Goal: Complete Application Form: Complete application form

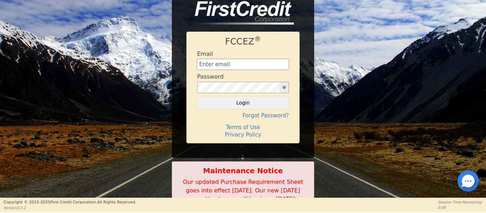
type input "Management@EnvyLuxeVacations.com"
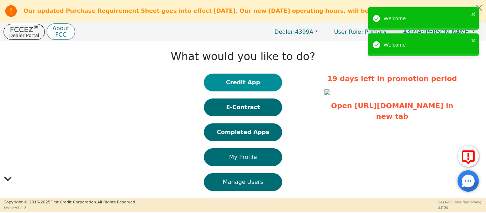
click at [233, 83] on button "Credit App" at bounding box center [243, 83] width 78 height 18
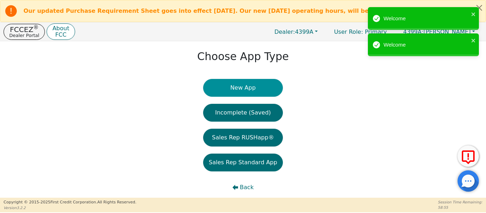
click at [230, 91] on button "New App" at bounding box center [243, 88] width 80 height 18
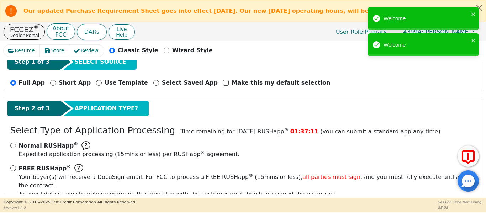
scroll to position [71, 0]
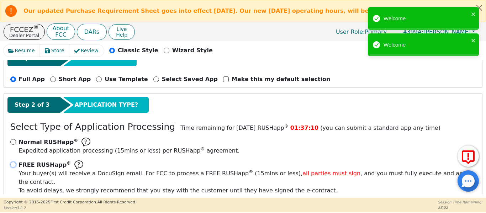
click at [16, 164] on input "FREE RUSHapp ® Your buyer(s) will receive a DocuSign email. For FCC to process …" at bounding box center [13, 165] width 6 height 6
radio input "true"
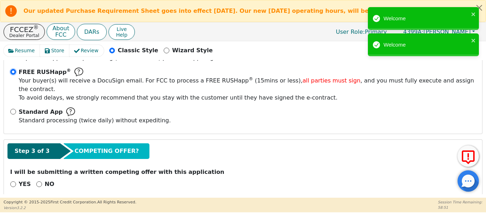
scroll to position [165, 0]
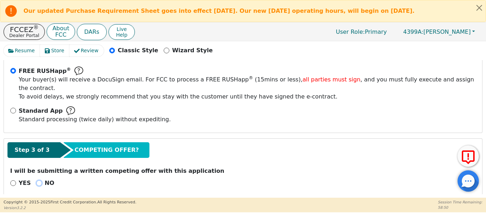
click at [36, 180] on input "NO" at bounding box center [39, 183] width 6 height 6
radio input "true"
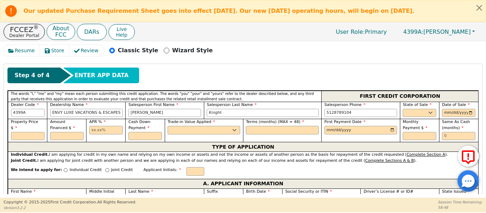
scroll to position [308, 0]
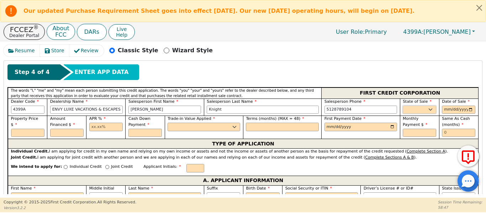
click at [415, 106] on select "AK AL AR AZ CA CO CT DC DE FL GA HI IA ID IL IN KS KY LA MA MD ME MI MN MO MS M…" at bounding box center [419, 110] width 33 height 9
select select "TX"
click at [403, 106] on select "AK AL AR AZ CA CO CT DC DE FL GA HI IA ID IL IN KS KY LA MA MD ME MI MN MO MS M…" at bounding box center [419, 110] width 33 height 9
click at [468, 106] on input "date" at bounding box center [458, 110] width 33 height 9
type input "2025-09-12"
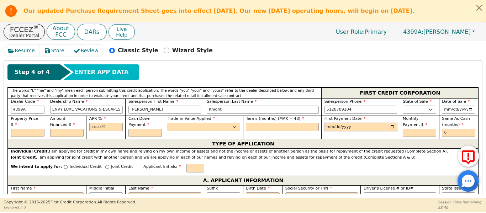
click at [387, 123] on input "date" at bounding box center [361, 127] width 73 height 9
click at [390, 123] on input "date" at bounding box center [361, 127] width 73 height 9
type input "2025-10-12"
click at [448, 129] on input "text" at bounding box center [458, 133] width 33 height 9
type input "6"
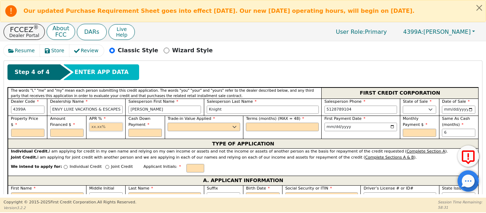
click at [106, 123] on div "APR %" at bounding box center [105, 127] width 39 height 23
type input "17.99"
click at [293, 123] on input "text" at bounding box center [282, 127] width 73 height 9
type input "48"
click at [214, 123] on select "Yes No" at bounding box center [204, 127] width 73 height 9
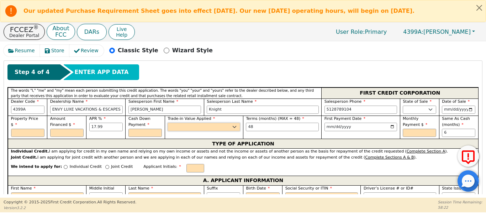
select select "n"
click at [168, 123] on select "Yes No" at bounding box center [204, 127] width 73 height 9
click at [479, 10] on button "Close alert" at bounding box center [479, 7] width 13 height 15
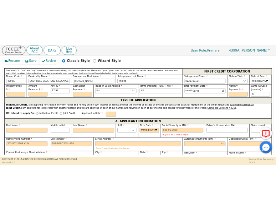
scroll to position [331, 0]
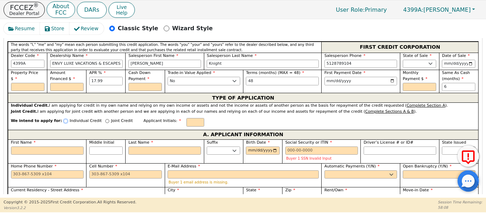
click at [64, 119] on input "Individual Credit" at bounding box center [66, 121] width 4 height 4
radio input "true"
paste input "Krislynn Areli Wells"
type input "K"
type input "Krislynn Areli Wells"
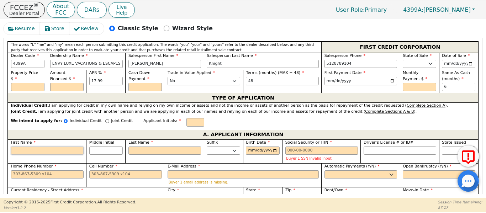
type input "Krislynn"
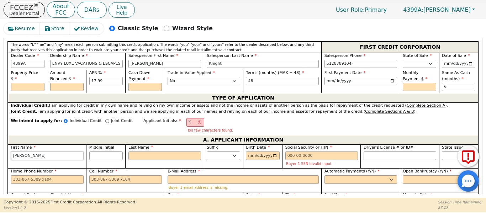
type input "Krislynn Areli Wells"
click at [158, 152] on input "Last Name" at bounding box center [165, 156] width 73 height 9
type input "KW"
type input "W"
type input "Krislynn W"
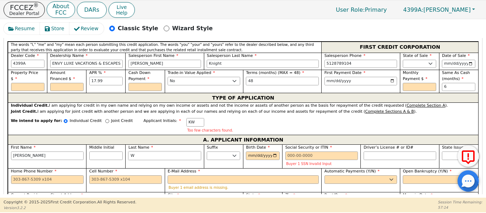
type input "We"
type input "Krislynn We"
type input "Wel"
type input "Krislynn Wel"
type input "Well"
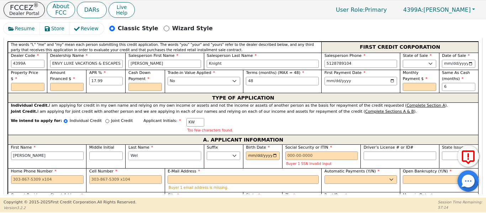
type input "Krislynn Well"
type input "Wells"
type input "Krislynn Wells"
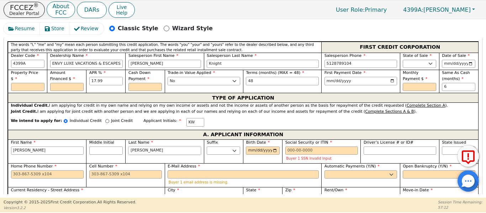
type input "Wells"
drag, startPoint x: 95, startPoint y: 143, endPoint x: 104, endPoint y: 135, distance: 12.4
click at [102, 140] on div "Middle Initial" at bounding box center [105, 147] width 33 height 15
type input "A"
type input "KAW"
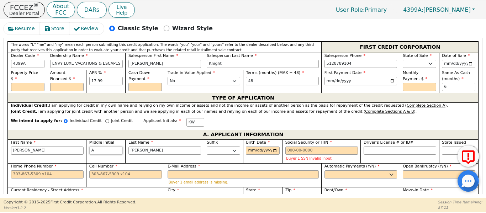
type input "Krislynn A Wells"
type input "A"
click at [60, 147] on input "Krislynn Areli Wells" at bounding box center [47, 151] width 73 height 9
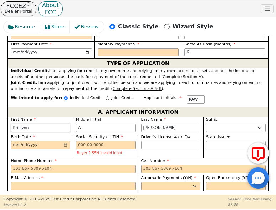
scroll to position [478, 0]
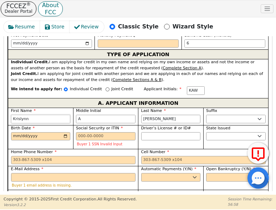
type input "Krislynn"
click at [24, 197] on input "Current Residency - Street Address" at bounding box center [73, 201] width 124 height 9
type input "9009 Bridgewood Trail"
type input "Cedar Park"
select select "TX"
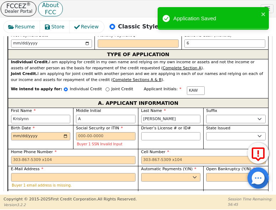
scroll to position [561, 0]
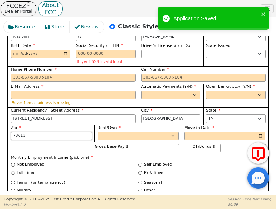
type input "78613"
click at [125, 132] on select "Rent Own" at bounding box center [138, 136] width 81 height 9
select select "Own"
click at [98, 132] on select "Rent Own" at bounding box center [138, 136] width 81 height 9
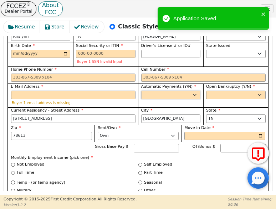
click at [164, 91] on select "Yes No" at bounding box center [170, 95] width 59 height 9
select select "y"
click at [141, 91] on select "Yes No" at bounding box center [170, 95] width 59 height 9
type input "Krislynn A Wells"
click at [206, 91] on select "Yes No" at bounding box center [235, 95] width 59 height 9
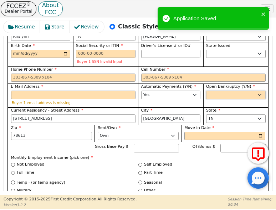
select select "n"
click at [206, 91] on select "Yes No" at bounding box center [235, 95] width 59 height 9
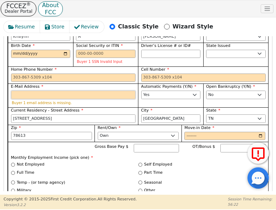
paste input "krissy@thechandlerwells.org"
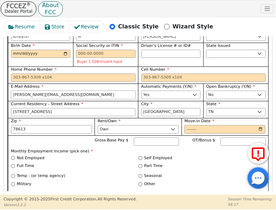
type input "krissy@thechandlerwells.org"
click at [208, 163] on div "Part Time" at bounding box center [201, 166] width 127 height 6
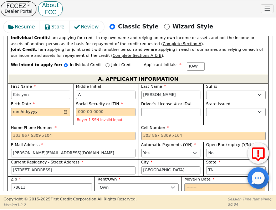
scroll to position [501, 0]
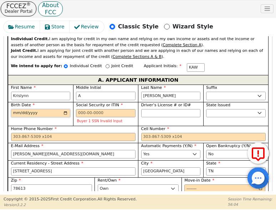
click at [13, 109] on input "Birth Date" at bounding box center [40, 113] width 59 height 9
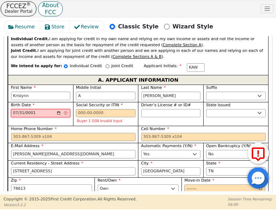
type input "0018-07-31"
type input "1975-07-31"
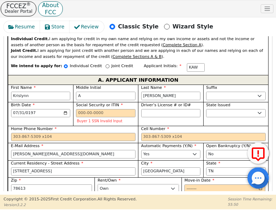
click at [131, 185] on select "Rent Own" at bounding box center [138, 189] width 81 height 9
select select "Rent"
click at [98, 185] on select "Rent Own" at bounding box center [138, 189] width 81 height 9
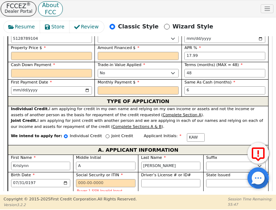
scroll to position [430, 0]
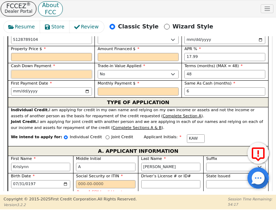
click at [30, 70] on input "text" at bounding box center [51, 74] width 81 height 9
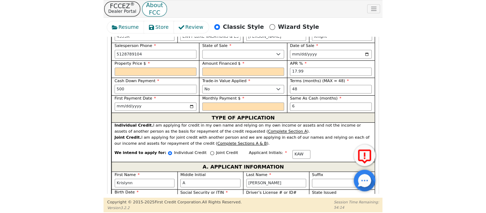
scroll to position [394, 0]
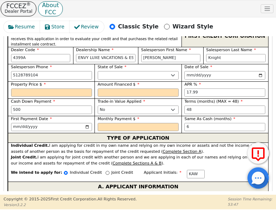
type input "500.00"
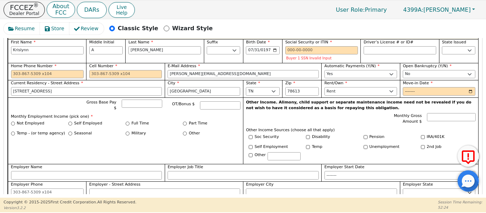
scroll to position [430, 0]
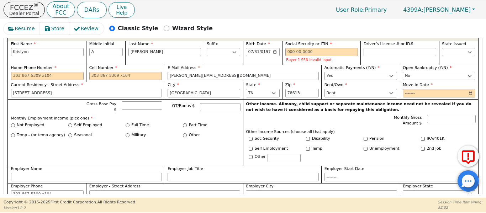
click at [166, 141] on div "Gross Base Pay $ OT/Bonus $ Monthly Employment Income (pick one) * Not Employed…" at bounding box center [125, 132] width 235 height 67
drag, startPoint x: 186, startPoint y: 74, endPoint x: 196, endPoint y: 77, distance: 11.1
click at [186, 82] on label "City" at bounding box center [204, 85] width 73 height 6
click at [186, 89] on input "Cedar Park" at bounding box center [204, 93] width 73 height 9
drag, startPoint x: 220, startPoint y: 68, endPoint x: 175, endPoint y: 69, distance: 44.2
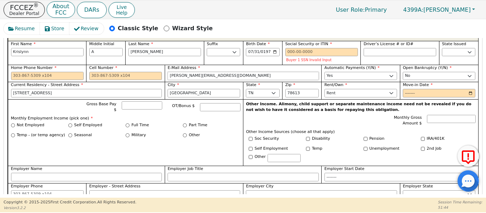
click at [159, 69] on div "First Name Krislynn Middle Initial A Last Name Wells Suffix Jr. Sr. II III IV B…" at bounding box center [243, 132] width 471 height 183
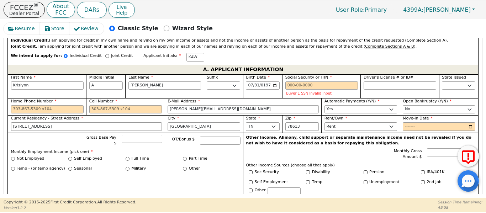
scroll to position [394, 0]
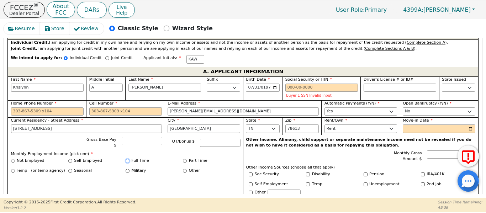
drag, startPoint x: 126, startPoint y: 149, endPoint x: 127, endPoint y: 152, distance: 3.7
click at [126, 159] on input "Full Time" at bounding box center [128, 161] width 4 height 4
radio input "true"
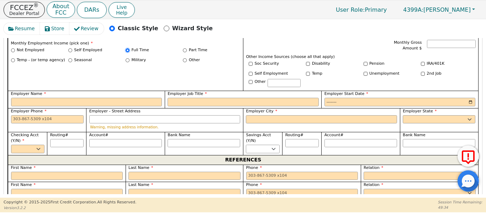
scroll to position [513, 0]
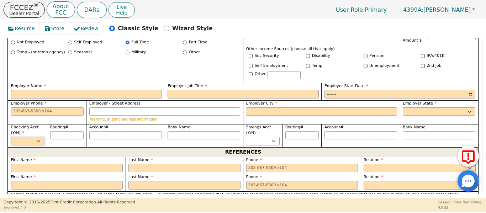
click at [23, 137] on select "Yes No" at bounding box center [27, 141] width 33 height 9
select select "y"
click at [11, 137] on select "Yes No" at bounding box center [27, 141] width 33 height 9
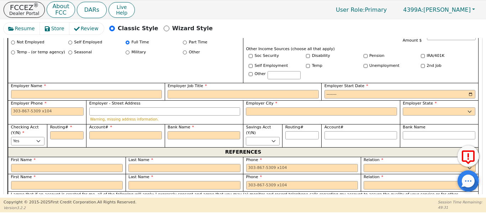
drag, startPoint x: 254, startPoint y: 122, endPoint x: 247, endPoint y: 127, distance: 8.4
click at [250, 125] on div "Savings Acct (Y/N) Yes No" at bounding box center [262, 135] width 33 height 21
click at [246, 137] on select "Yes No" at bounding box center [262, 141] width 33 height 9
select select "n"
click at [246, 137] on select "Yes No" at bounding box center [262, 141] width 33 height 9
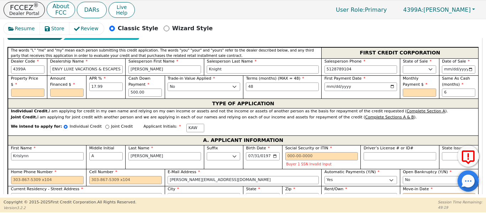
scroll to position [334, 0]
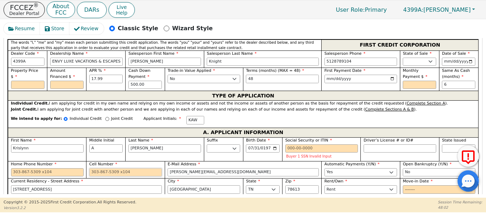
click at [107, 168] on input "Cell Number" at bounding box center [125, 172] width 73 height 9
drag, startPoint x: 120, startPoint y: 164, endPoint x: 97, endPoint y: 169, distance: 23.5
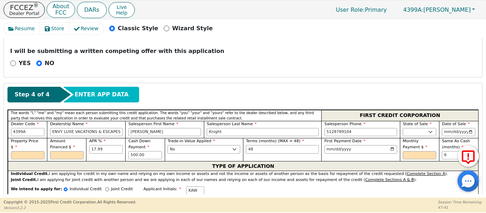
scroll to position [251, 0]
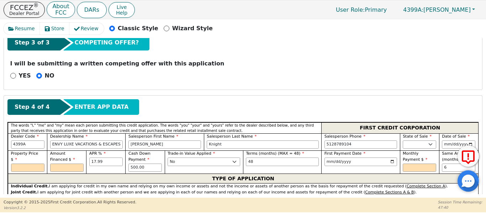
type input "512-557-0022"
click at [61, 164] on input "text" at bounding box center [66, 168] width 33 height 9
type input "6500.00"
click at [31, 164] on input "text" at bounding box center [27, 168] width 33 height 9
type input "7000.00"
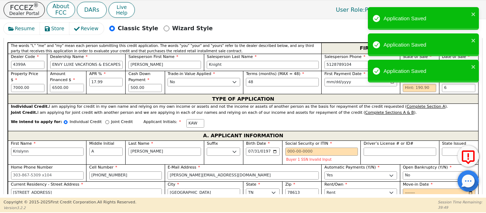
scroll to position [298, 0]
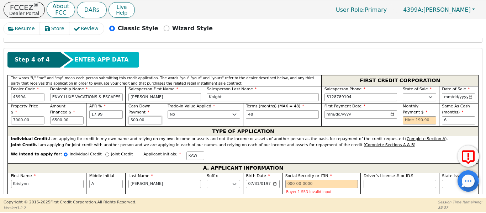
drag, startPoint x: 143, startPoint y: 110, endPoint x: 84, endPoint y: 120, distance: 59.6
type input "300.00"
drag, startPoint x: 74, startPoint y: 112, endPoint x: 0, endPoint y: 110, distance: 73.7
click at [0, 110] on div "Resume Store Review Classic Style Wizard Style Back Submit an Application Selec…" at bounding box center [243, 108] width 486 height 179
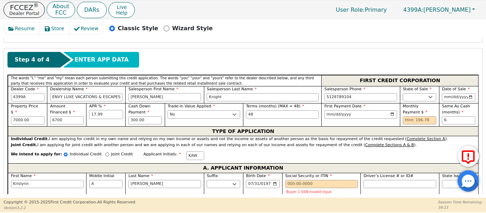
type input "6700.00"
click at [403, 116] on input "text" at bounding box center [419, 120] width 33 height 9
type input "196.78"
click at [2, 140] on div "Resume Store Review Classic Style Wizard Style Back Submit an Application Selec…" at bounding box center [243, 108] width 486 height 179
click at [404, 116] on input "196.78" at bounding box center [419, 120] width 33 height 9
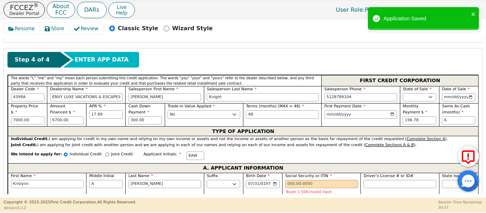
click at [329, 52] on div "Step 4 of 4 ENTER APP DATA" at bounding box center [242, 60] width 471 height 16
click at [476, 16] on div "Application Saved" at bounding box center [423, 18] width 111 height 23
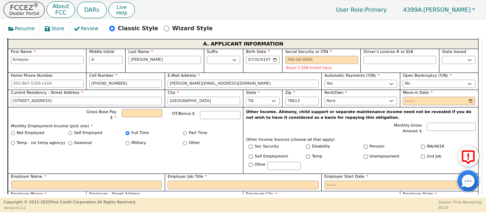
scroll to position [416, 0]
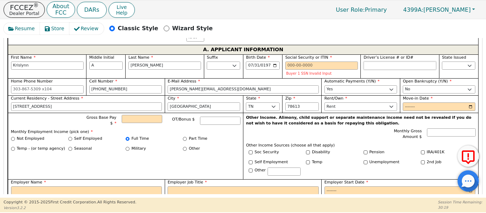
click at [378, 62] on input "Driver’s License # or ID#" at bounding box center [400, 66] width 73 height 9
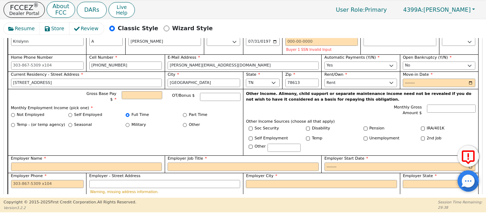
scroll to position [452, 0]
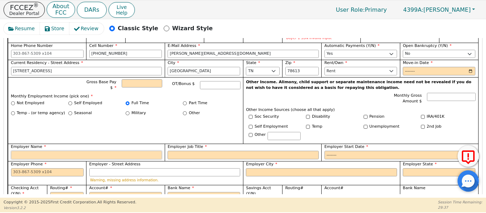
click at [98, 151] on input "Employer Name" at bounding box center [86, 155] width 151 height 9
click at [70, 101] on input "Self Employed" at bounding box center [70, 103] width 4 height 4
radio input "true"
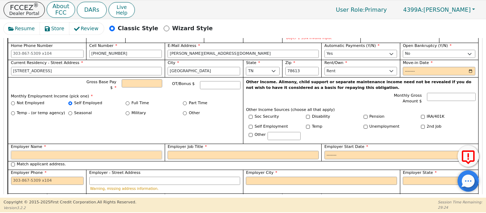
drag, startPoint x: 97, startPoint y: 145, endPoint x: 125, endPoint y: 134, distance: 30.2
click at [99, 151] on input "Employer Name" at bounding box center [86, 155] width 151 height 9
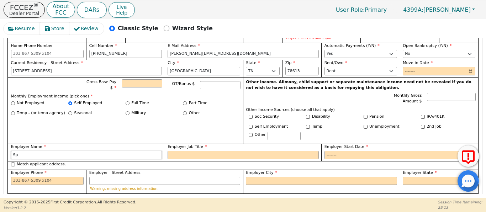
type input "S"
type input "Self Employed"
click at [188, 151] on input "Employer Job Title" at bounding box center [243, 155] width 151 height 9
drag, startPoint x: 197, startPoint y: 150, endPoint x: 194, endPoint y: 106, distance: 43.6
click at [197, 151] on input "Employer Job Title" at bounding box center [243, 155] width 151 height 9
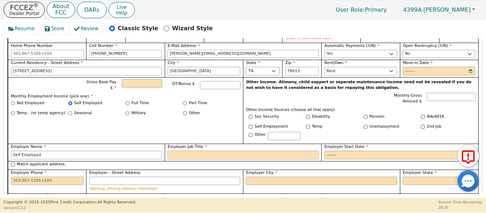
drag, startPoint x: 179, startPoint y: 145, endPoint x: 175, endPoint y: 147, distance: 4.6
click at [178, 151] on input "Employer Job Title" at bounding box center [243, 155] width 151 height 9
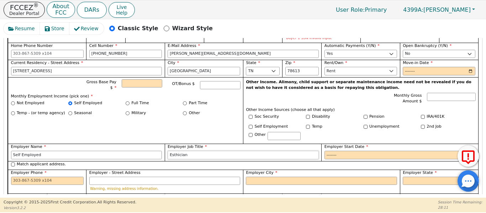
drag, startPoint x: 175, startPoint y: 143, endPoint x: 190, endPoint y: 145, distance: 14.7
click at [190, 151] on input "Esthician" at bounding box center [243, 155] width 151 height 9
type input "Esthician"
click at [328, 151] on input "Employer Start Date" at bounding box center [400, 155] width 151 height 9
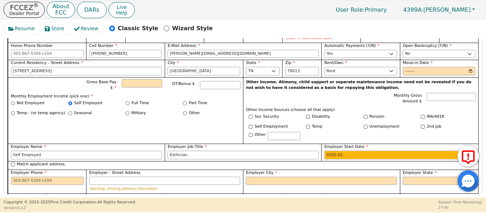
type input "2025-01"
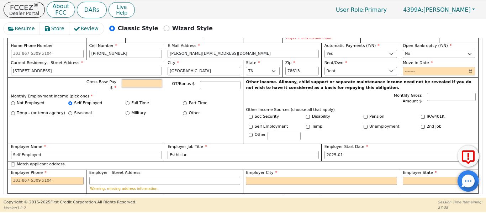
click at [135, 79] on input "Gross Base Pay $" at bounding box center [142, 83] width 40 height 9
click at [12, 163] on input "Match applicant address." at bounding box center [13, 165] width 4 height 4
checkbox input "true"
type input "9009 Bridgewood Trail"
type input "Cedar Park"
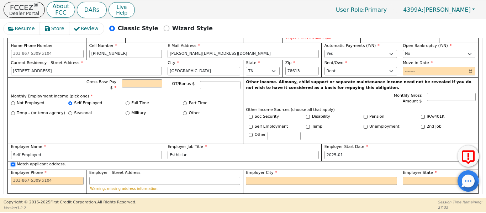
select select "TX"
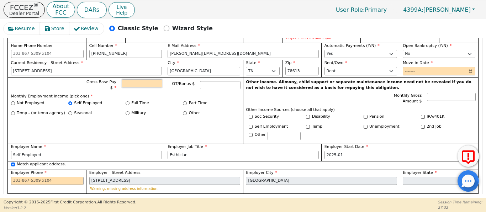
click at [132, 79] on input "Gross Base Pay $" at bounding box center [142, 83] width 40 height 9
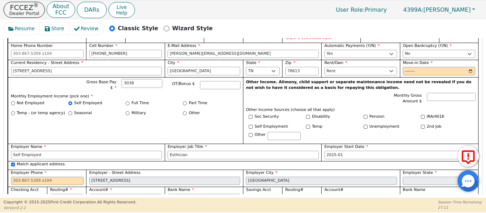
scroll to position [429, 0]
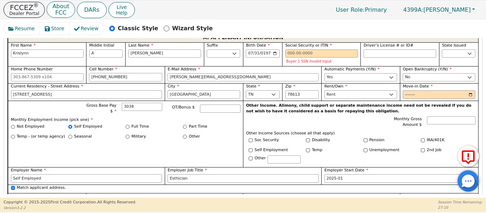
type input "3038.00"
drag, startPoint x: 120, startPoint y: 69, endPoint x: 93, endPoint y: 71, distance: 27.2
click at [70, 67] on div "First Name Krislynn Middle Initial A Last Name Wells Suffix Jr. Sr. II III IV B…" at bounding box center [243, 137] width 471 height 191
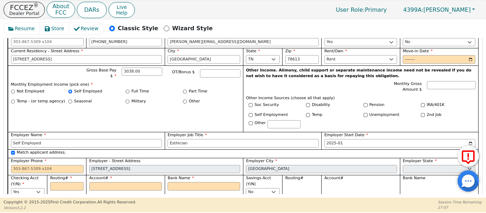
scroll to position [464, 0]
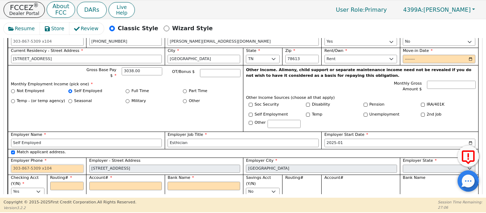
paste input "512-557-0022"
type input "512-557-0022"
click at [431, 81] on input "Monthly Gross Amount $" at bounding box center [451, 85] width 48 height 9
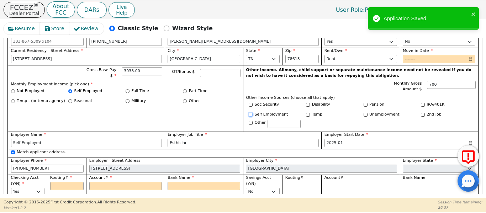
type input "700.00"
click at [249, 113] on input "Self Employment" at bounding box center [251, 115] width 4 height 4
checkbox input "true"
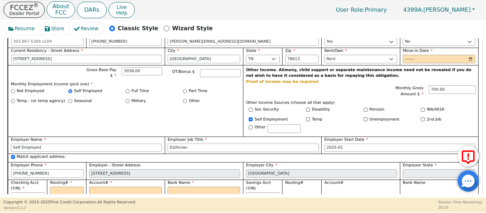
click at [198, 144] on input "Esthician" at bounding box center [243, 148] width 151 height 9
type input "Esthician"
drag, startPoint x: 175, startPoint y: 136, endPoint x: 139, endPoint y: 110, distance: 44.6
click at [139, 110] on div "Gross Base Pay $ 3038.00 OT/Bonus $ Monthly Employment Income (pick one) * Not …" at bounding box center [125, 101] width 235 height 72
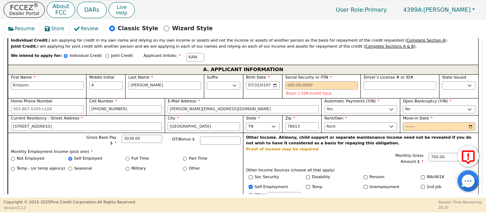
scroll to position [393, 0]
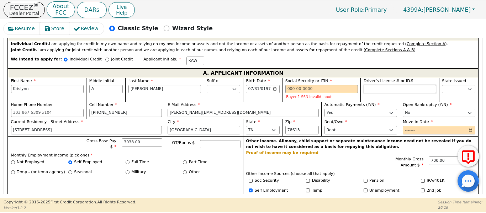
click at [369, 85] on input "Driver’s License # or ID#" at bounding box center [400, 89] width 73 height 9
type input "********"
click at [451, 82] on div "State Issued AK AL AR AZ CA CO CT DC DE FL GA HI IA ID IL IN KS KY LA MA MD ME …" at bounding box center [458, 90] width 39 height 24
click at [447, 79] on span "State Issued" at bounding box center [456, 81] width 28 height 5
click at [447, 85] on select "AK AL AR AZ CA CO CT DC DE FL GA HI IA ID IL IN KS KY LA MA MD ME MI MN MO MS M…" at bounding box center [458, 89] width 33 height 9
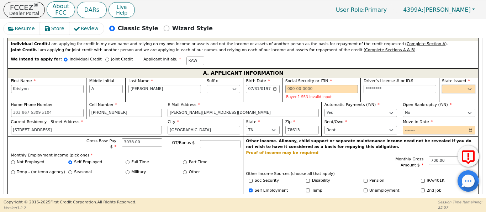
click at [446, 85] on select "AK AL AR AZ CA CO CT DC DE FL GA HI IA ID IL IN KS KY LA MA MD ME MI MN MO MS M…" at bounding box center [458, 89] width 33 height 9
select select "TX"
click at [442, 85] on select "AK AL AR AZ CA CO CT DC DE FL GA HI IA ID IL IN KS KY LA MA MD ME MI MN MO MS M…" at bounding box center [458, 89] width 33 height 9
click at [404, 126] on input "Move-in Date" at bounding box center [439, 130] width 73 height 9
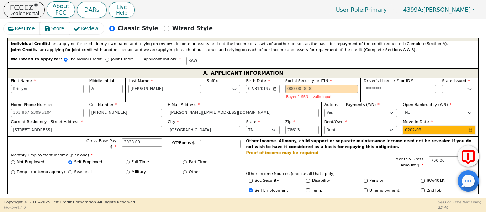
type input "2025-09"
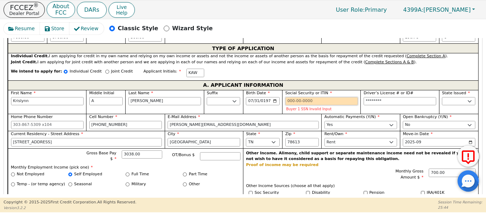
click at [290, 97] on input "Social Security or ITIN" at bounding box center [321, 101] width 73 height 9
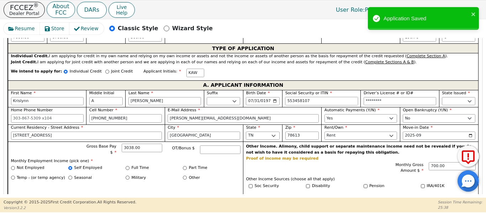
type input "553458107"
type input "29042399"
type input "***-**-8107"
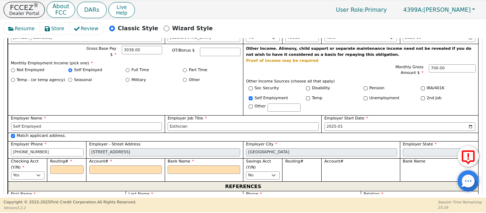
scroll to position [476, 0]
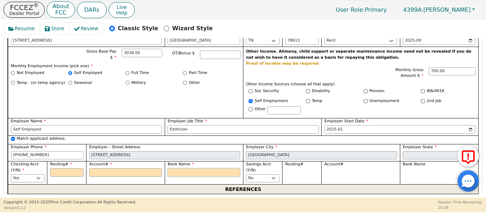
type input "********"
click at [179, 168] on input "Bank Name" at bounding box center [204, 172] width 73 height 9
type input "T"
type input "Te"
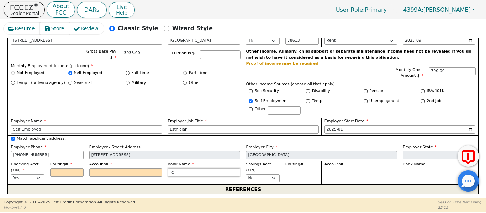
type input "Te"
type input "Tex"
type input "Texa"
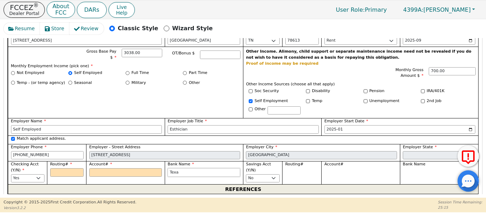
type input "Texas"
type input "Texas P"
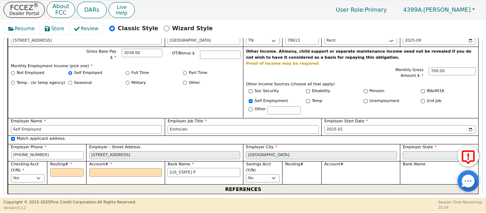
type input "Texas P"
type input "Texas Pa"
type input "Texas Par"
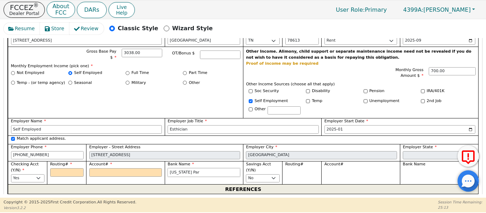
type input "Texas Part"
type input "Texas Partn"
type input "Texas Partne"
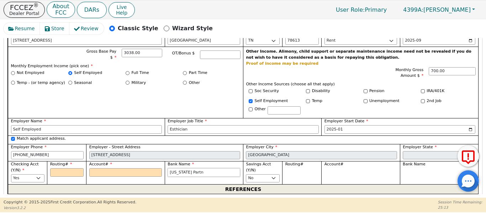
type input "Texas Partne"
type input "Texas Partner"
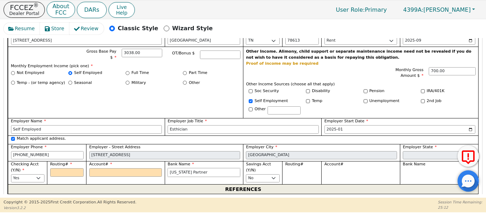
type input "Texas Partner V"
type input "Texas Partner Va"
type input "Texas Partner Van"
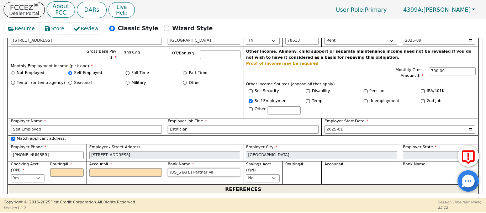
type input "Texas Partner Van"
type input "Texas Partner Va"
type input "Texas Partner V"
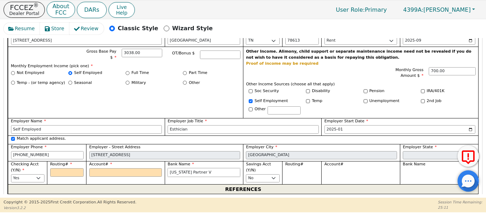
type input "Texas Partner"
type input "Texas Partner V"
type input "Texas Partner Va"
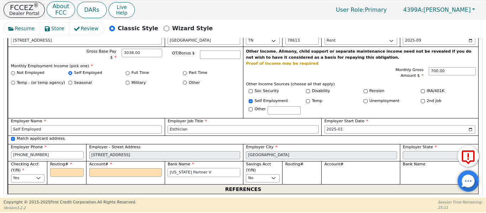
type input "Texas Partner Va"
type input "Texas Partner V"
type input "Texas Partner"
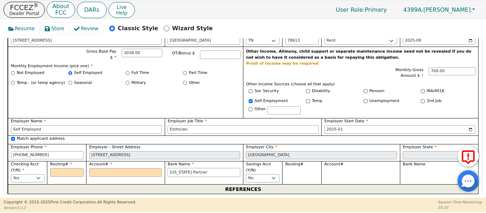
type input "Texas Partner V"
type input "Texas Partner"
type input "Texas Partner B"
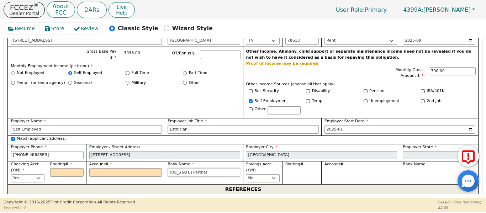
type input "Texas Partner B"
type input "Texas Partner Ba"
type input "Texas Partner Ban"
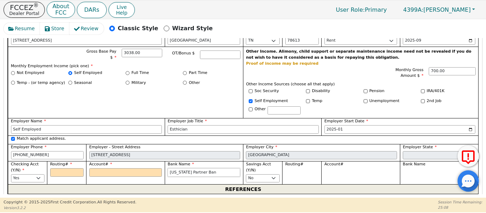
type input "Texas Partner Bank"
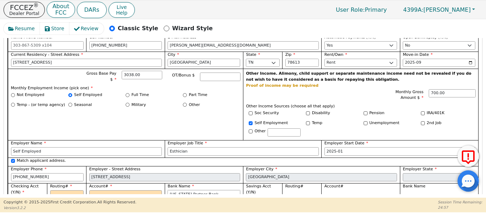
scroll to position [452, 0]
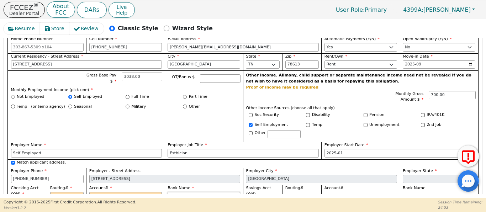
type input "Texas Partner Bank"
drag, startPoint x: 142, startPoint y: 69, endPoint x: 63, endPoint y: 83, distance: 79.4
click at [64, 80] on div "Gross Base Pay $ 3038.00 OT/Bonus $ Monthly Employment Income (pick one) * Not …" at bounding box center [125, 106] width 235 height 72
type input "3500.00"
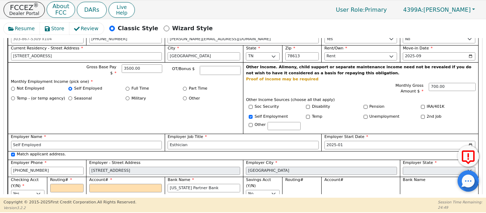
scroll to position [488, 0]
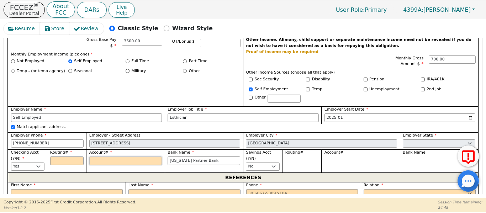
click at [114, 157] on input "Account#" at bounding box center [125, 161] width 73 height 9
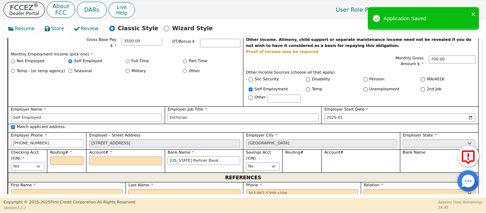
type input "1"
type input "*"
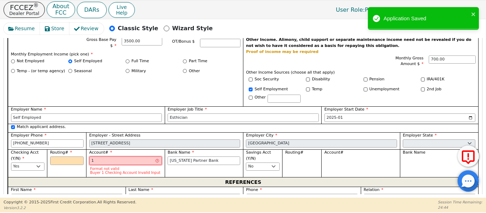
type input "11"
type input "**"
type input "114"
type input "***"
type input "1140"
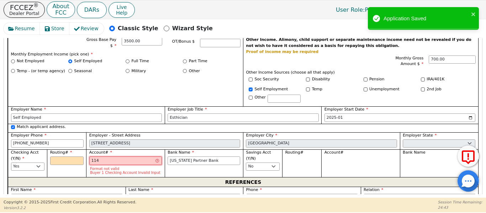
type input "****"
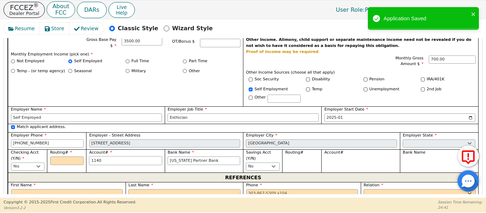
type input "11402"
type input "*****"
type input "114025"
type input "******"
type input "1140256"
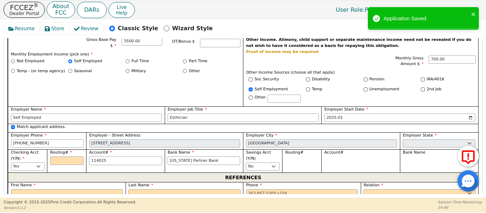
type input "*******"
type input "11402564"
type input "********"
type input "114025641"
type input "*********"
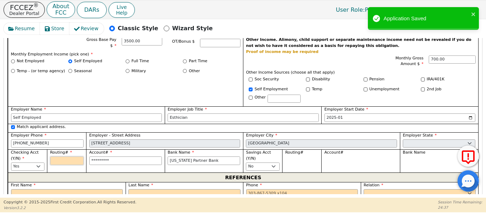
click at [67, 157] on input "Routing#" at bounding box center [66, 161] width 33 height 9
type input "114025641"
drag, startPoint x: 112, startPoint y: 152, endPoint x: 108, endPoint y: 153, distance: 5.1
click at [112, 157] on input "114025641" at bounding box center [125, 161] width 73 height 9
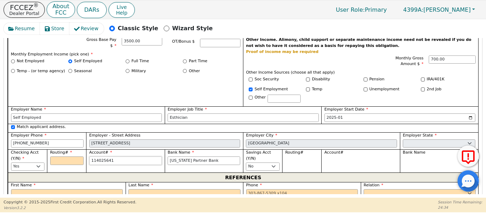
drag, startPoint x: 115, startPoint y: 152, endPoint x: 86, endPoint y: 154, distance: 29.2
click at [56, 152] on div "First Name Krislynn Middle Initial A Last Name Wells Suffix Jr. Sr. II III IV B…" at bounding box center [243, 77] width 471 height 189
paste input "114025641"
type input "114025641"
type input "*********"
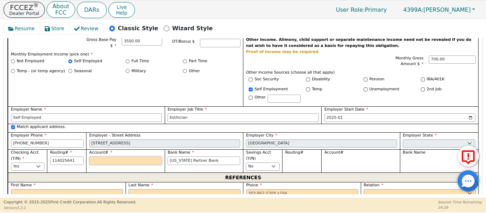
type input "*********"
click at [99, 157] on input "Account#" at bounding box center [125, 161] width 73 height 9
type input "1"
type input "*"
type input "10"
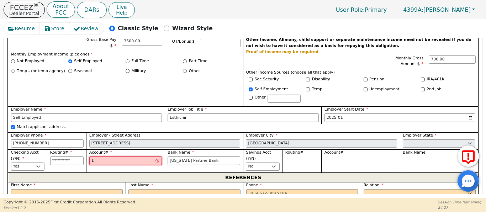
type input "**"
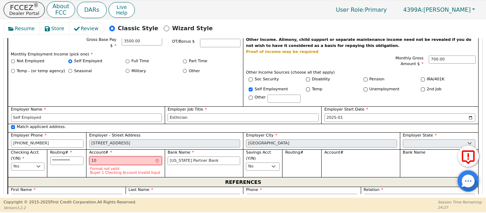
type input "100"
type input "***"
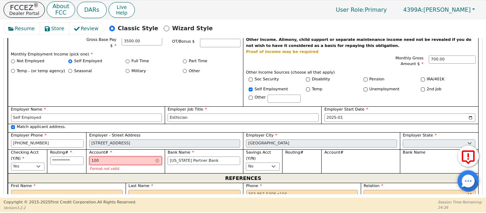
type input "1000"
type input "****"
type input "10000"
type input "*****"
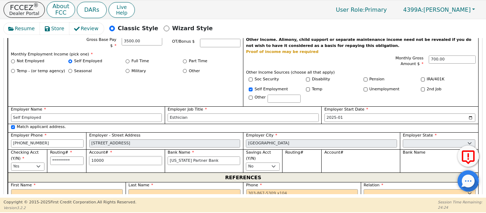
type input "100004"
type input "******"
type input "1000045"
type input "*******"
type input "10000450"
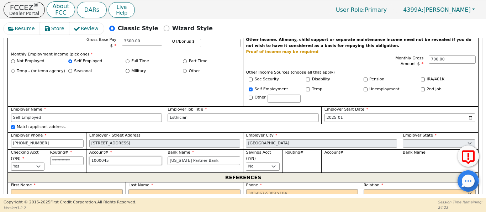
type input "********"
type input "100004506"
type input "*********"
type input "1000045060"
type input "**********"
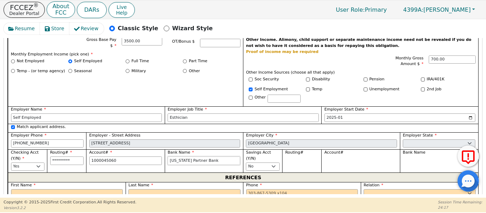
type input "**********"
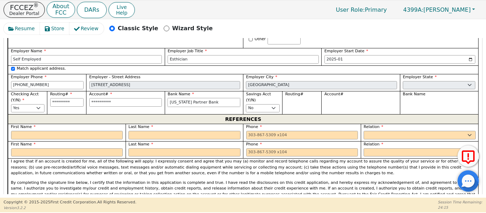
scroll to position [559, 0]
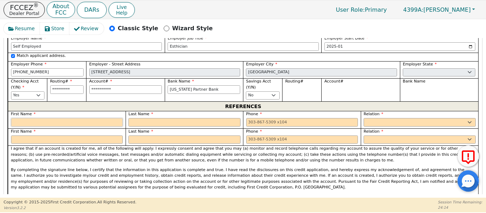
drag, startPoint x: 95, startPoint y: 113, endPoint x: 92, endPoint y: 116, distance: 4.0
click at [94, 118] on input "text" at bounding box center [67, 122] width 112 height 9
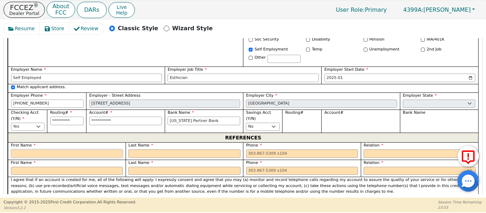
scroll to position [523, 0]
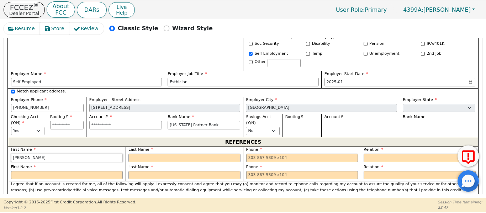
type input "Rebecca"
type input "Reaves"
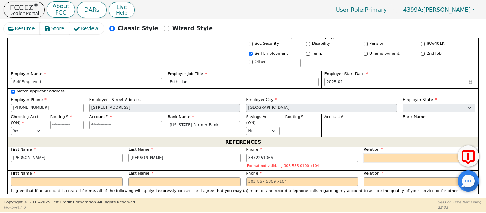
type input "347-225-1066"
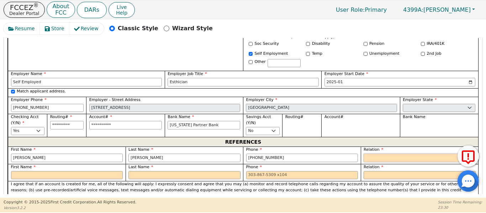
click at [378, 154] on select "FATHER MOTHER SISTER BROTHER DAUGHTER SON CO-WORKER NEIGHBOR FRIEND COUSIN G-MO…" at bounding box center [420, 158] width 112 height 9
select select "FRIEND"
click at [364, 154] on select "FATHER MOTHER SISTER BROTHER DAUGHTER SON CO-WORKER NEIGHBOR FRIEND COUSIN G-MO…" at bounding box center [420, 158] width 112 height 9
drag, startPoint x: 61, startPoint y: 164, endPoint x: 61, endPoint y: 168, distance: 4.3
click at [61, 171] on input "text" at bounding box center [67, 175] width 112 height 9
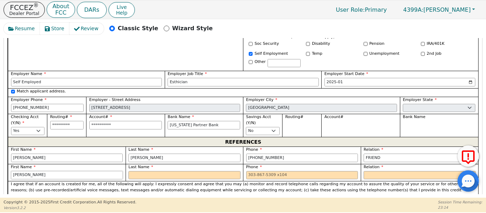
type input "Anita"
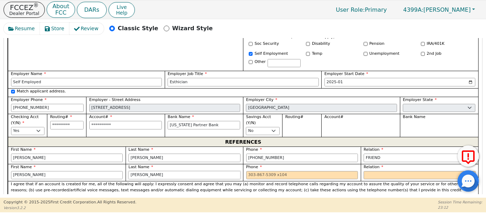
type input "Vasquez"
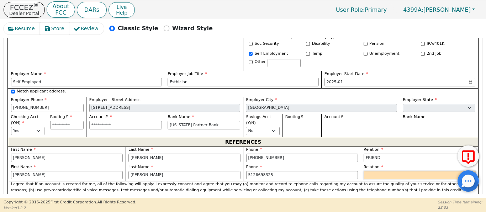
type input "512-669-8325"
click at [380, 171] on select "FATHER MOTHER SISTER BROTHER DAUGHTER SON CO-WORKER NEIGHBOR FRIEND COUSIN G-MO…" at bounding box center [420, 175] width 112 height 9
select select "FRIEND"
click at [364, 171] on select "FATHER MOTHER SISTER BROTHER DAUGHTER SON CO-WORKER NEIGHBOR FRIEND COUSIN G-MO…" at bounding box center [420, 175] width 112 height 9
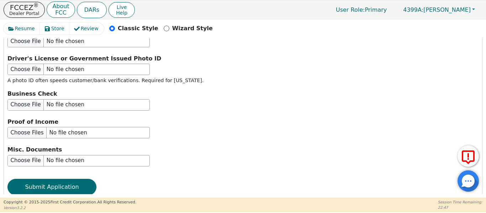
scroll to position [931, 0]
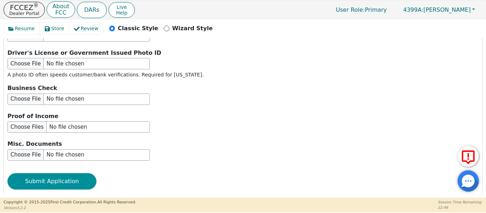
click at [61, 173] on button "Submit Application" at bounding box center [51, 181] width 89 height 16
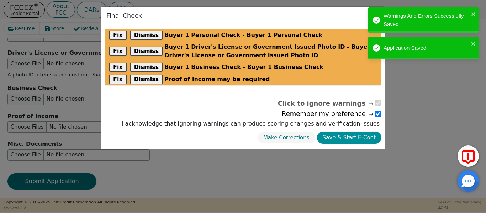
click at [333, 138] on button "Save & Start E-Cont" at bounding box center [349, 138] width 64 height 12
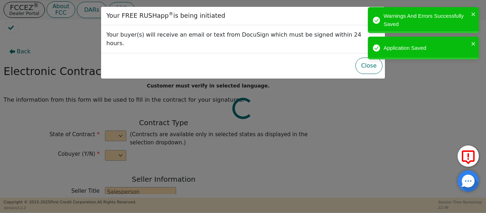
select select "n"
type input "CEO"
type input "Joshua"
type input "Knight"
type input "ENVY LUXE VACATIONS & ESCAPES"
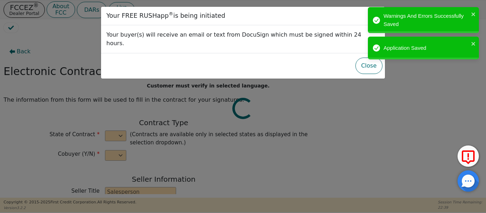
type input "539 W COMMERCE ST #1887"
type input "DALLAS"
select select "TX"
type input "75208"
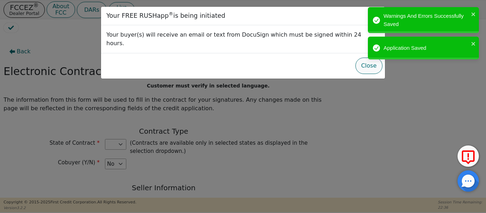
click at [360, 62] on button "Close" at bounding box center [369, 66] width 27 height 16
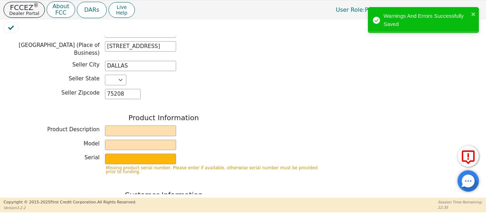
scroll to position [225, 0]
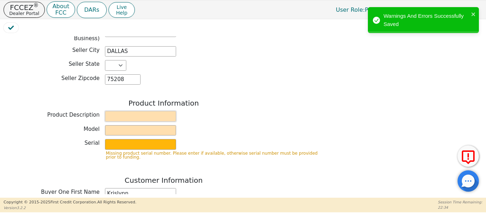
click at [112, 111] on input "text" at bounding box center [140, 116] width 71 height 11
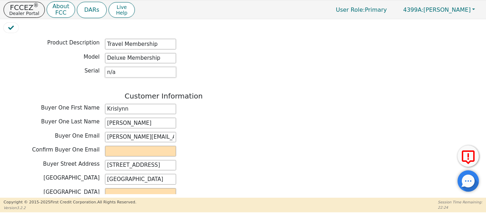
scroll to position [309, 0]
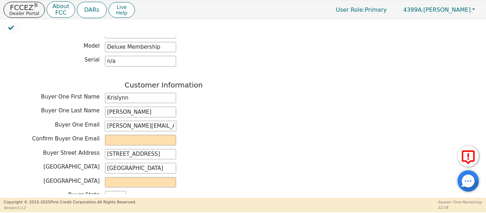
drag, startPoint x: 108, startPoint y: 121, endPoint x: 179, endPoint y: 125, distance: 70.9
click at [27, 61] on div "Back Electronic Contract Helper Select Contract Language: English Customer must…" at bounding box center [164, 115] width 320 height 760
paste input "krissy@thechandlerwells.org"
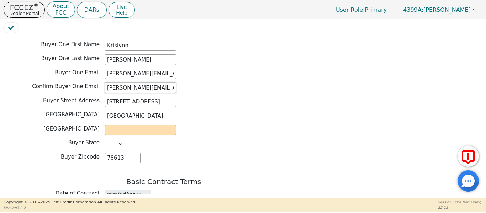
scroll to position [368, 0]
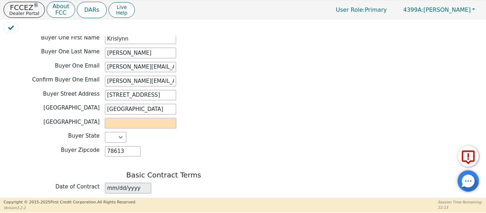
click at [142, 119] on input "text" at bounding box center [140, 123] width 71 height 11
click at [142, 118] on input "T" at bounding box center [140, 123] width 71 height 11
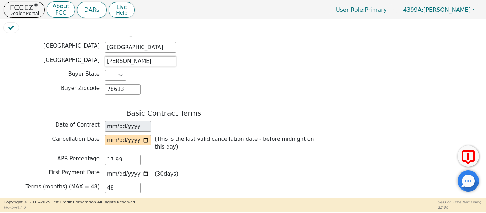
scroll to position [451, 0]
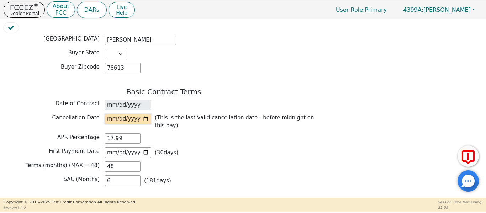
click at [147, 114] on input "date" at bounding box center [128, 119] width 46 height 11
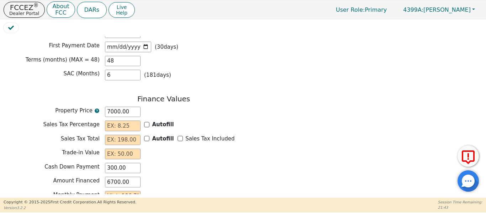
scroll to position [558, 0]
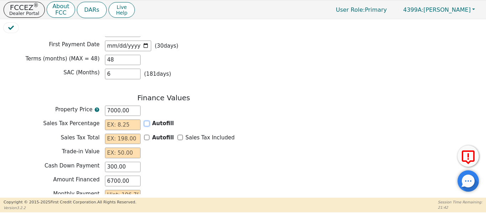
click at [146, 121] on input "Autofill" at bounding box center [146, 123] width 5 height 5
click at [178, 135] on input "Sales Tax Included" at bounding box center [180, 137] width 5 height 5
drag, startPoint x: 119, startPoint y: 137, endPoint x: 123, endPoint y: 133, distance: 5.5
click at [119, 135] on div "Finance Values Property Price 7000.00 Sales Tax Percentage 0.00 Autofill Sales …" at bounding box center [164, 156] width 320 height 125
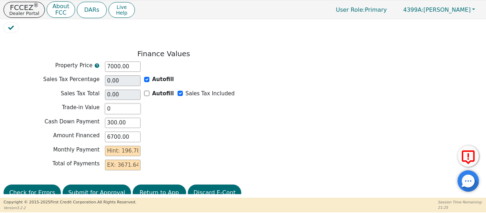
scroll to position [603, 0]
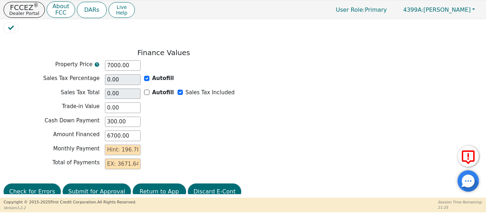
click at [113, 145] on input "text" at bounding box center [123, 150] width 36 height 11
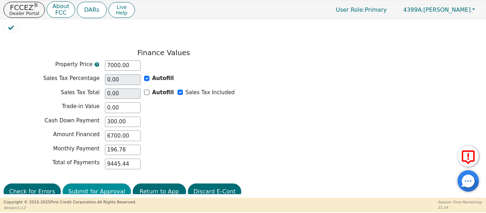
click at [67, 184] on button "Submit for Approval" at bounding box center [97, 192] width 68 height 16
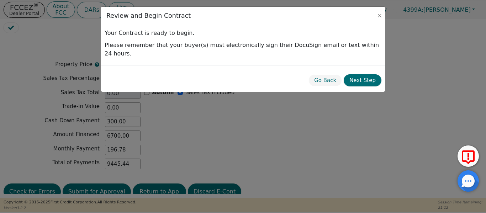
drag, startPoint x: 360, startPoint y: 74, endPoint x: 357, endPoint y: 79, distance: 5.9
click at [358, 75] on button "Next Step" at bounding box center [363, 80] width 38 height 12
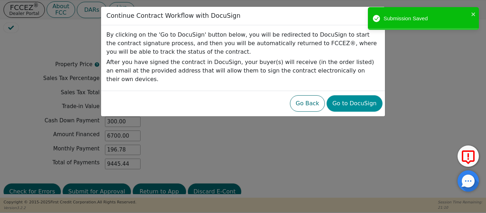
click at [359, 95] on button "Go to DocuSign" at bounding box center [355, 103] width 56 height 16
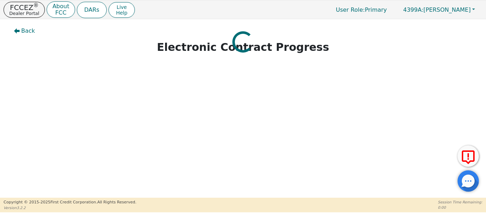
click at [1, 115] on div "Back Electronic Contract Progress" at bounding box center [243, 108] width 486 height 179
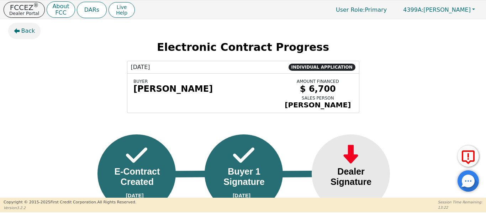
click at [19, 33] on icon "button" at bounding box center [17, 31] width 6 height 6
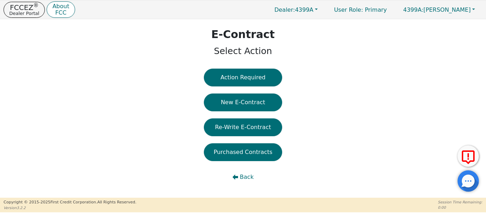
click at [250, 74] on button "Action Required" at bounding box center [243, 78] width 78 height 18
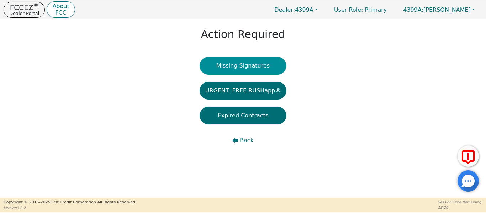
click at [258, 63] on button "Missing Signatures" at bounding box center [243, 66] width 87 height 18
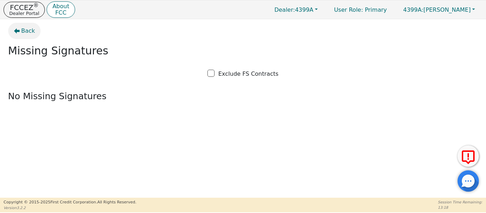
click at [20, 34] on button "Back" at bounding box center [24, 31] width 33 height 16
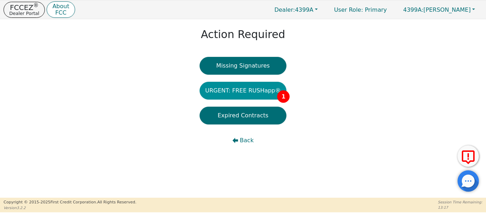
click at [232, 89] on button "URGENT: FREE RUSHapp® 1" at bounding box center [243, 91] width 87 height 18
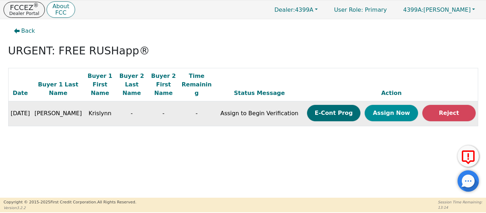
click at [389, 106] on button "Assign Now" at bounding box center [391, 113] width 53 height 16
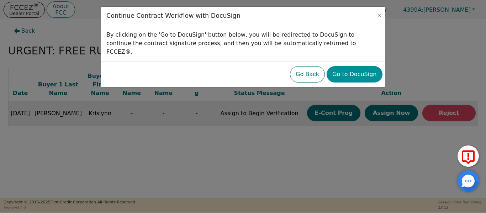
click at [356, 68] on button "Go to DocuSign" at bounding box center [355, 74] width 56 height 16
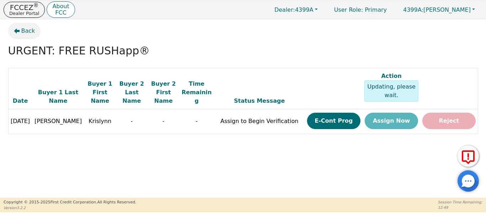
click at [26, 36] on button "Back" at bounding box center [24, 31] width 33 height 16
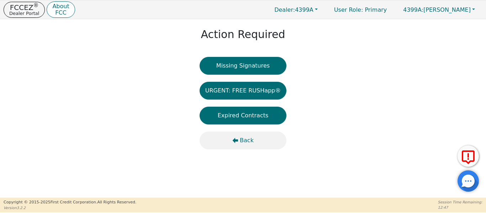
click at [231, 140] on button "Back" at bounding box center [243, 141] width 87 height 18
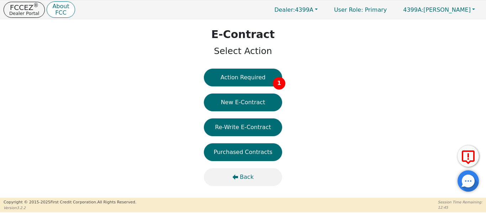
click at [236, 172] on button "Back" at bounding box center [243, 177] width 78 height 18
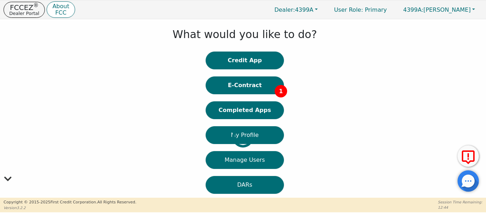
click at [5, 115] on div at bounding box center [5, 137] width 0 height 228
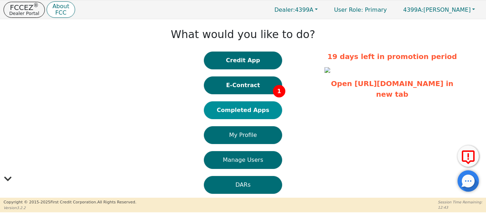
click at [213, 112] on button "Completed Apps" at bounding box center [243, 110] width 78 height 18
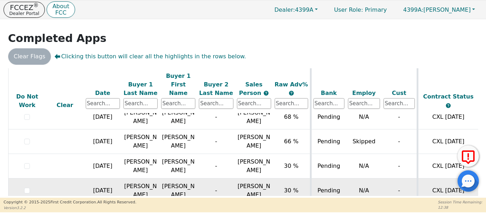
scroll to position [581, 0]
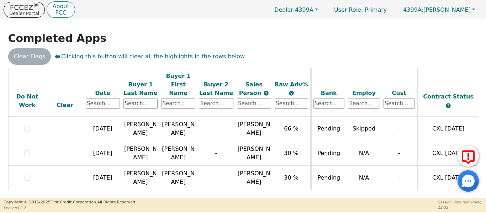
drag, startPoint x: 247, startPoint y: 193, endPoint x: 274, endPoint y: 193, distance: 27.4
click at [274, 193] on div "ALL VALUES ON THIS PAGE ARE UPDATED IN REAL TIME VERIFICATION STATUS Do Not Wor…" at bounding box center [243, 132] width 470 height 128
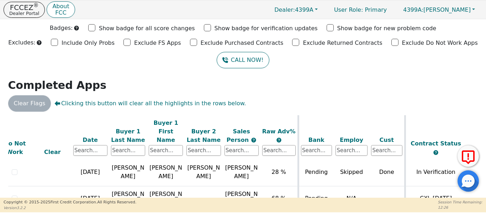
scroll to position [0, 0]
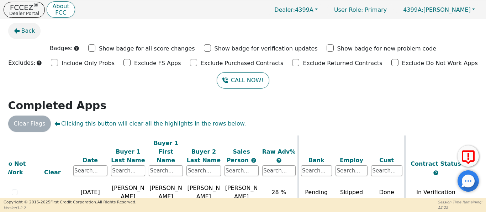
click at [15, 33] on icon "button" at bounding box center [17, 31] width 6 height 6
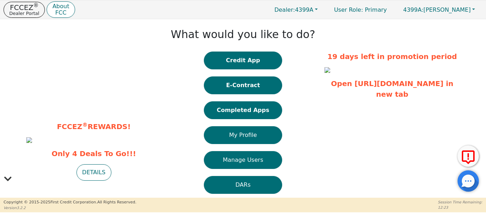
click at [32, 137] on img at bounding box center [29, 140] width 6 height 6
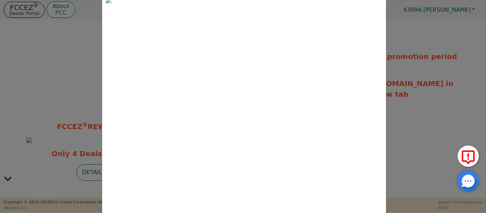
scroll to position [24, 0]
click at [61, 57] on div "FCCEZ ® Rewards DETAILS Close" at bounding box center [243, 106] width 486 height 213
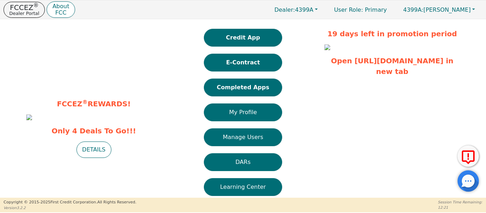
scroll to position [64, 0]
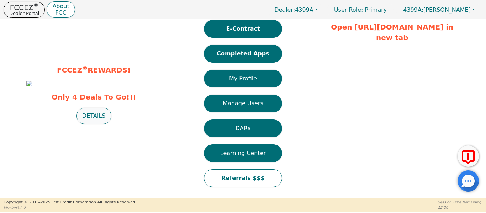
click at [101, 124] on button "DETAILS" at bounding box center [94, 116] width 35 height 16
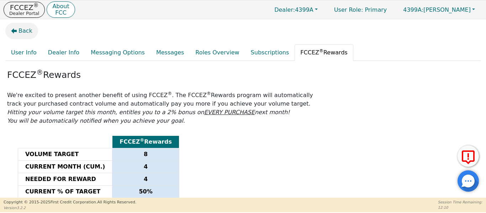
click at [14, 34] on button "Back" at bounding box center [21, 31] width 33 height 16
